Goal: Information Seeking & Learning: Learn about a topic

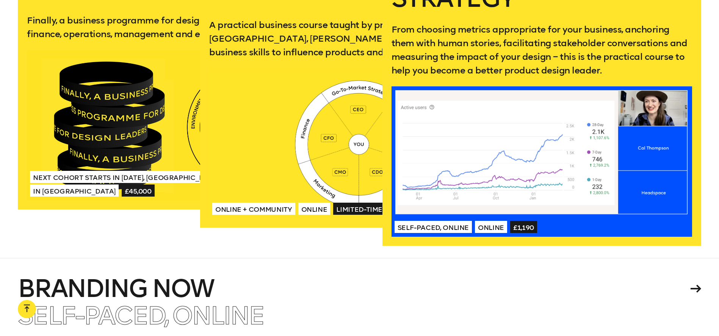
scroll to position [1583, 0]
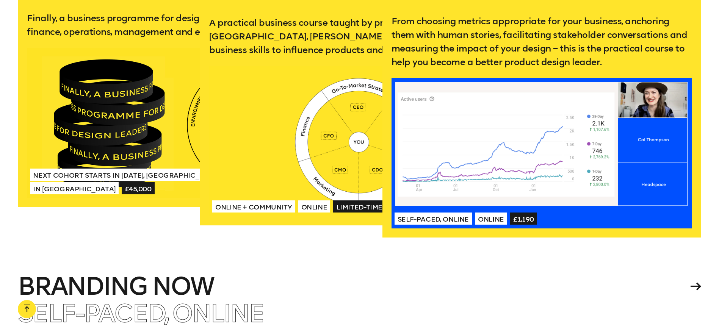
click at [494, 167] on div at bounding box center [541, 153] width 300 height 150
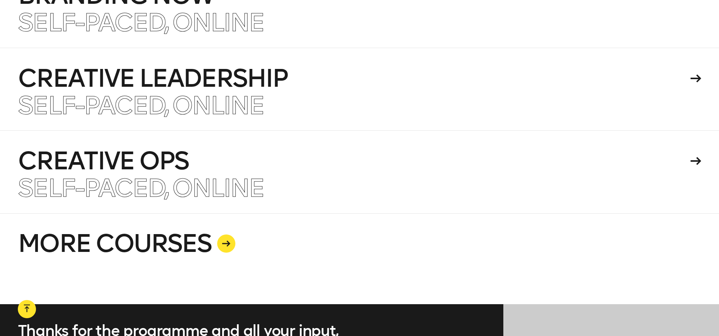
scroll to position [1874, 0]
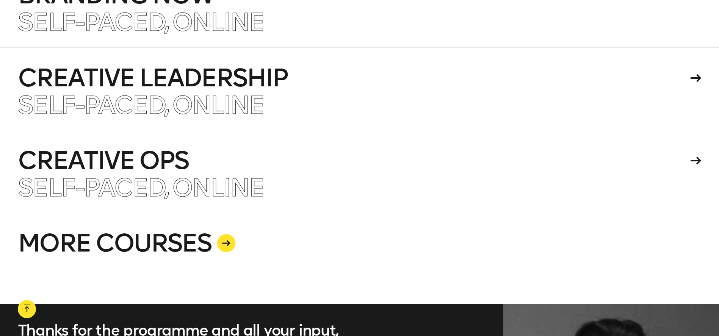
click at [231, 250] on div at bounding box center [226, 243] width 18 height 18
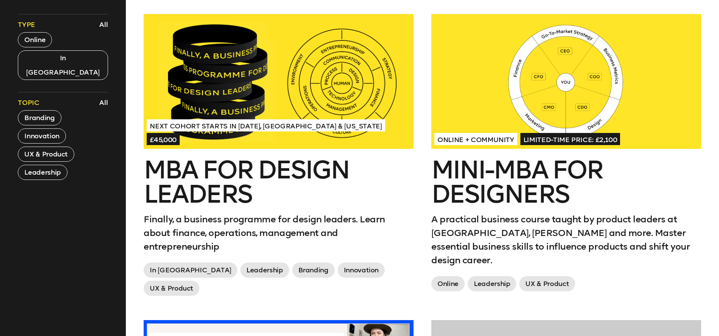
scroll to position [317, 0]
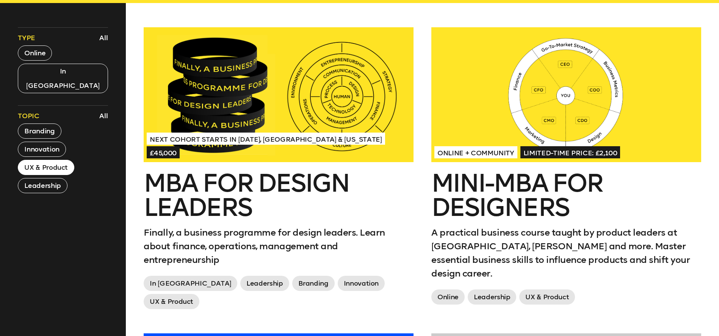
click at [58, 160] on button "UX & Product" at bounding box center [46, 167] width 56 height 15
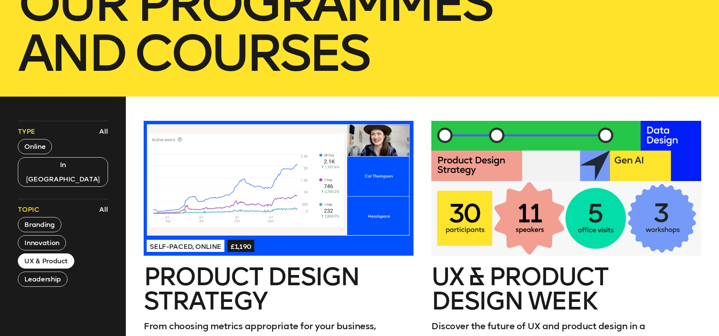
scroll to position [221, 0]
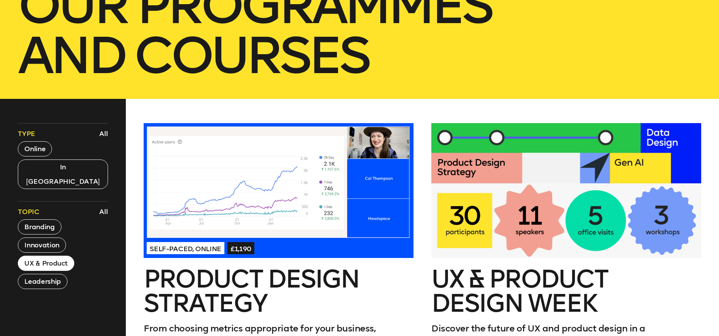
click at [467, 202] on div at bounding box center [565, 190] width 269 height 135
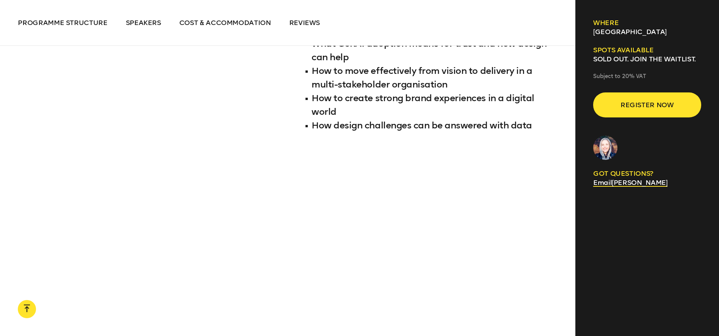
scroll to position [970, 0]
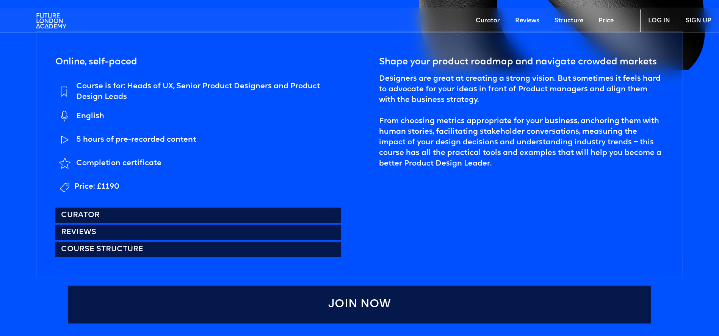
scroll to position [351, 0]
